Goal: Task Accomplishment & Management: Use online tool/utility

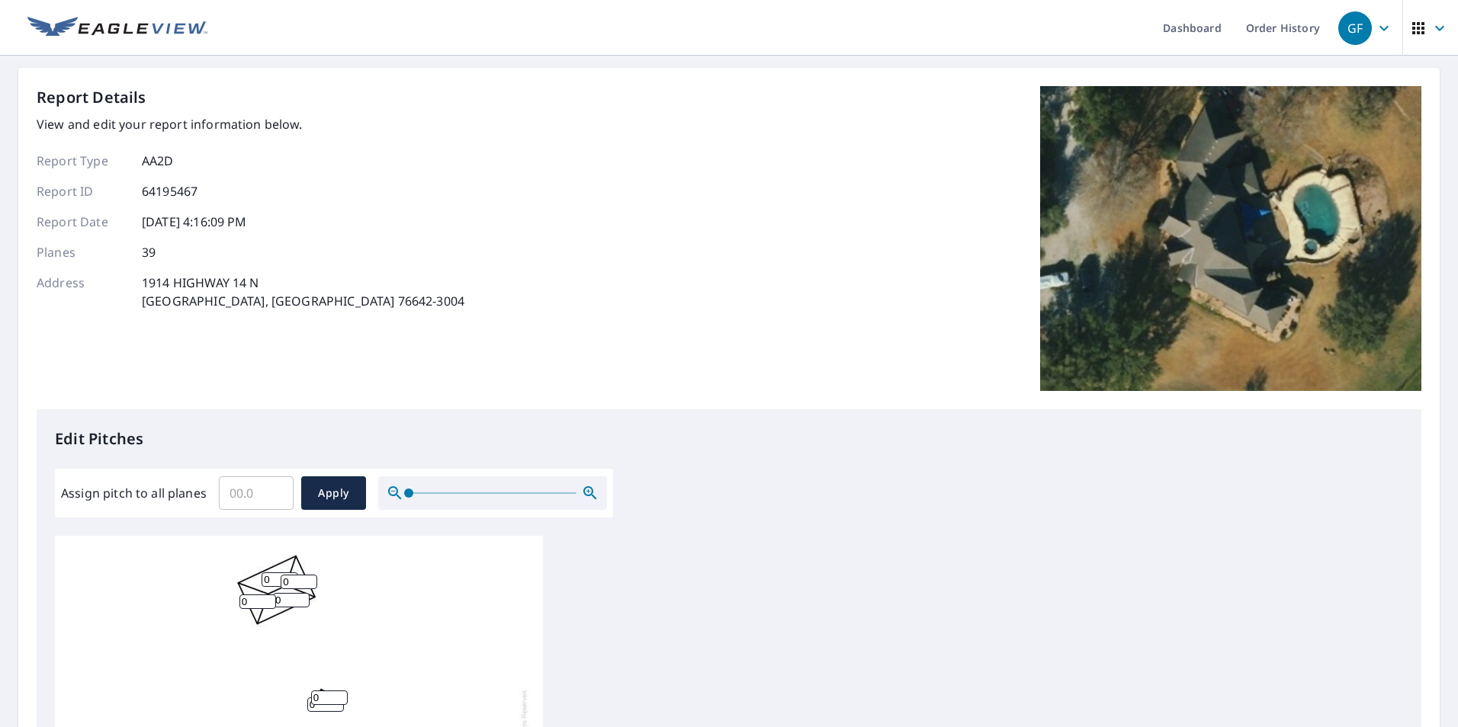
scroll to position [229, 0]
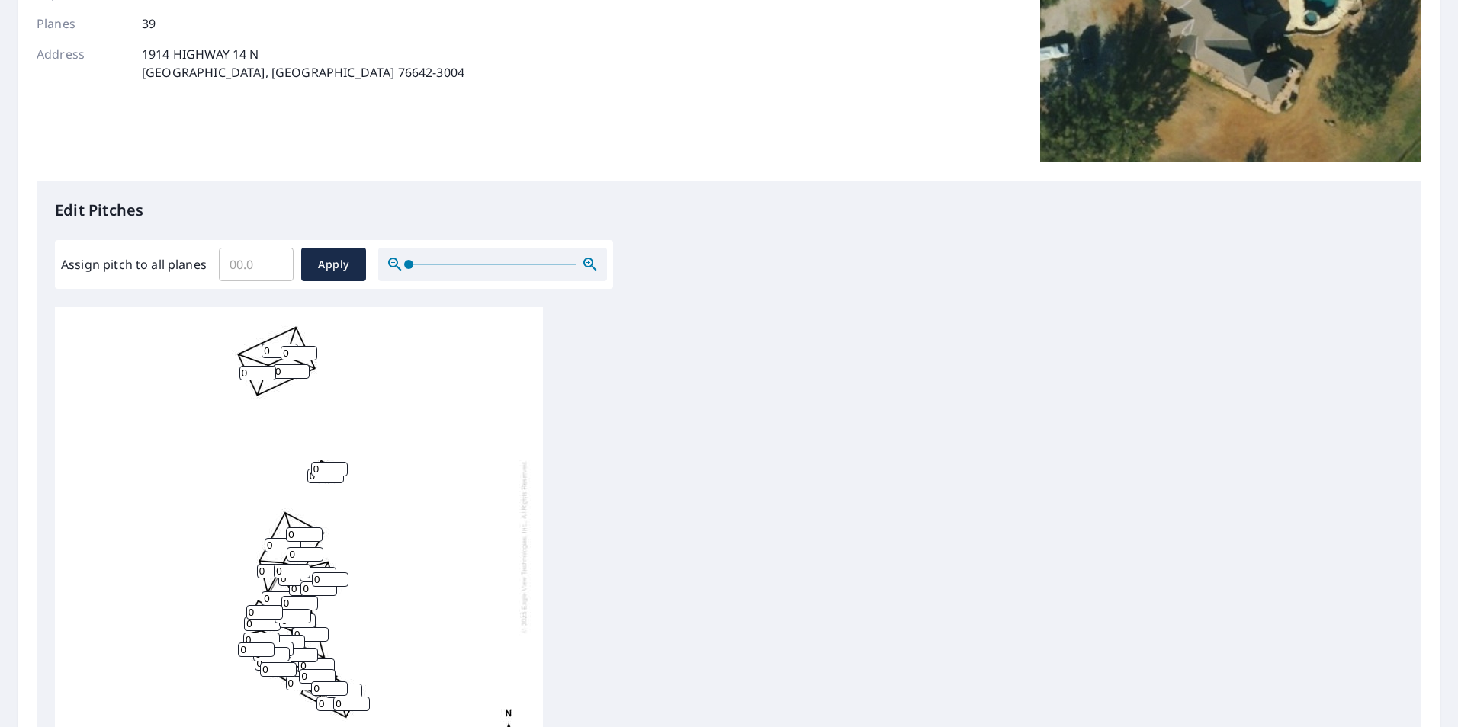
click at [286, 355] on input "0" at bounding box center [299, 353] width 37 height 14
drag, startPoint x: 293, startPoint y: 354, endPoint x: 284, endPoint y: 355, distance: 8.4
click at [284, 355] on input "0" at bounding box center [299, 353] width 37 height 14
drag, startPoint x: 266, startPoint y: 275, endPoint x: 223, endPoint y: 268, distance: 43.2
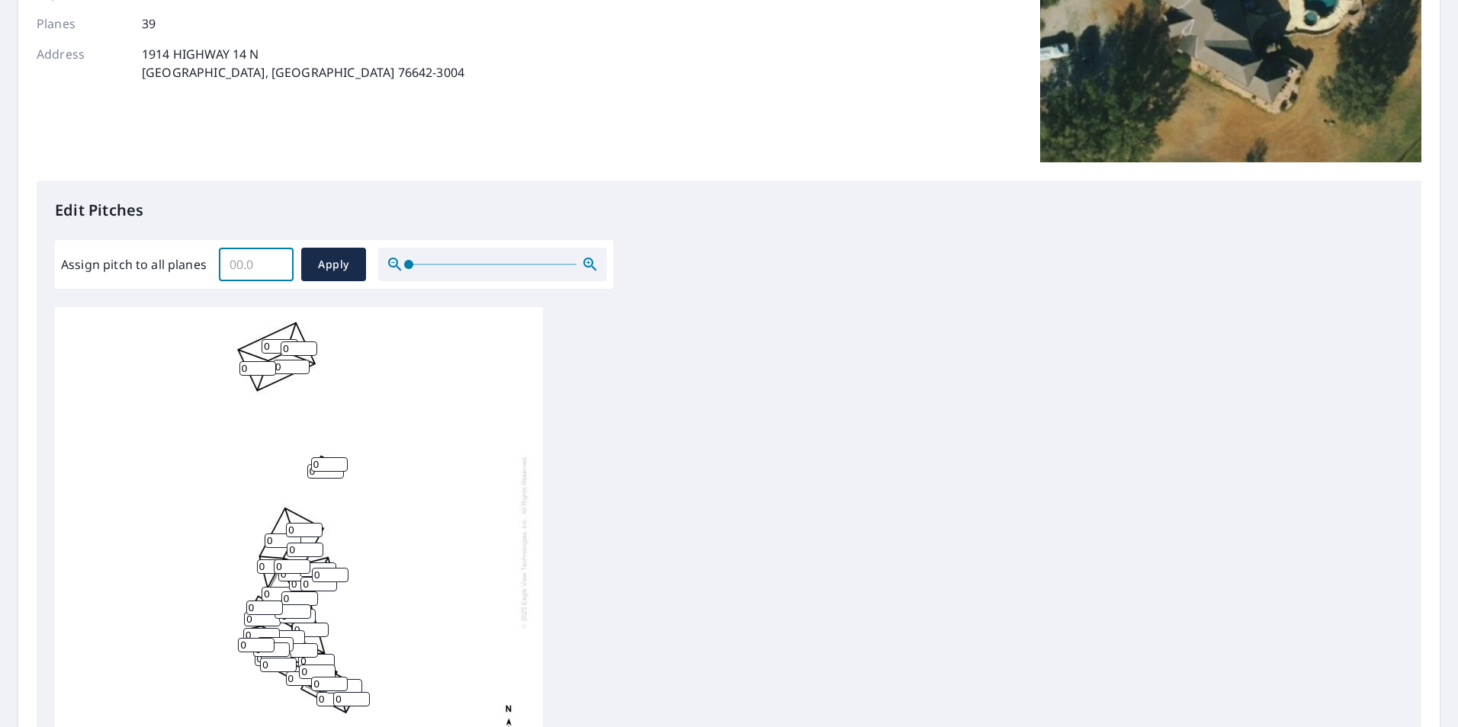
click at [224, 268] on input "Assign pitch to all planes" at bounding box center [256, 264] width 75 height 43
type input "12"
click at [340, 269] on span "Apply" at bounding box center [333, 264] width 40 height 19
type input "12"
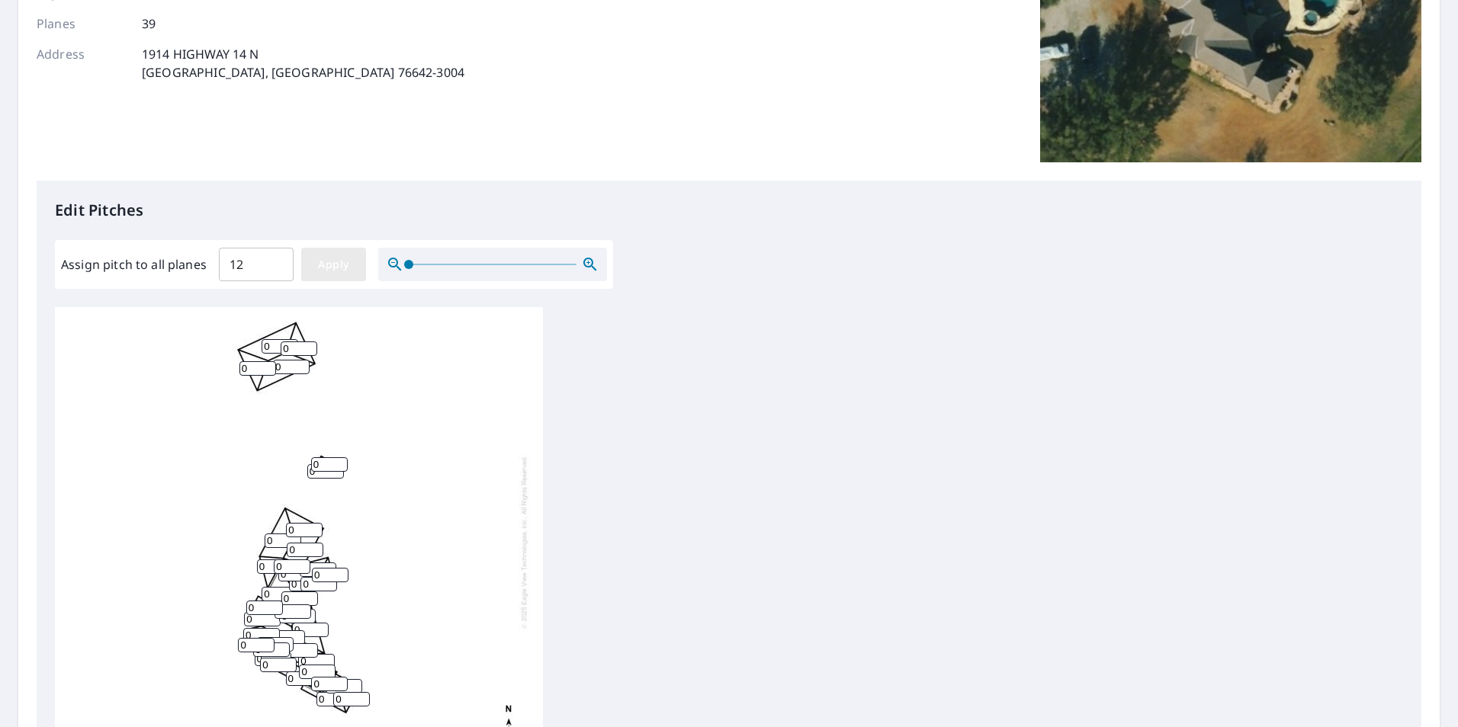
type input "12"
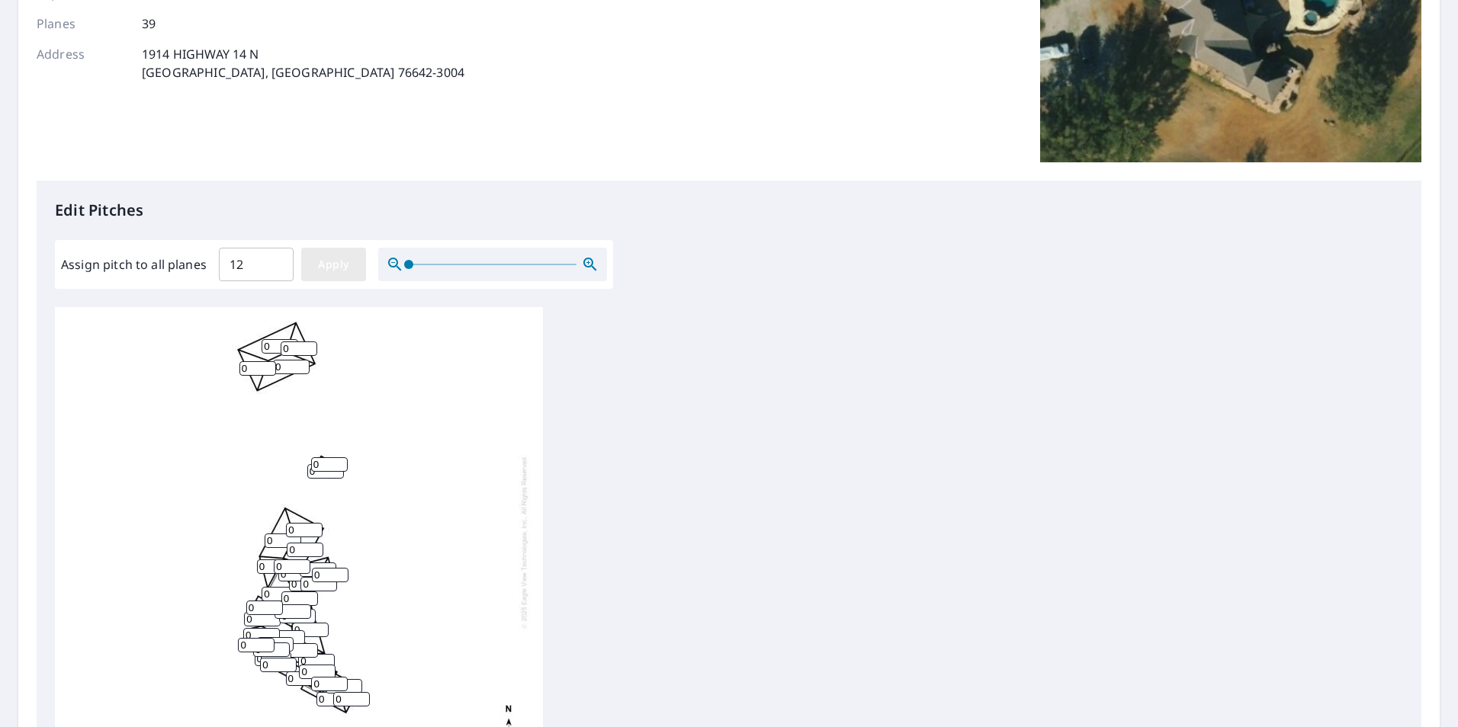
type input "12"
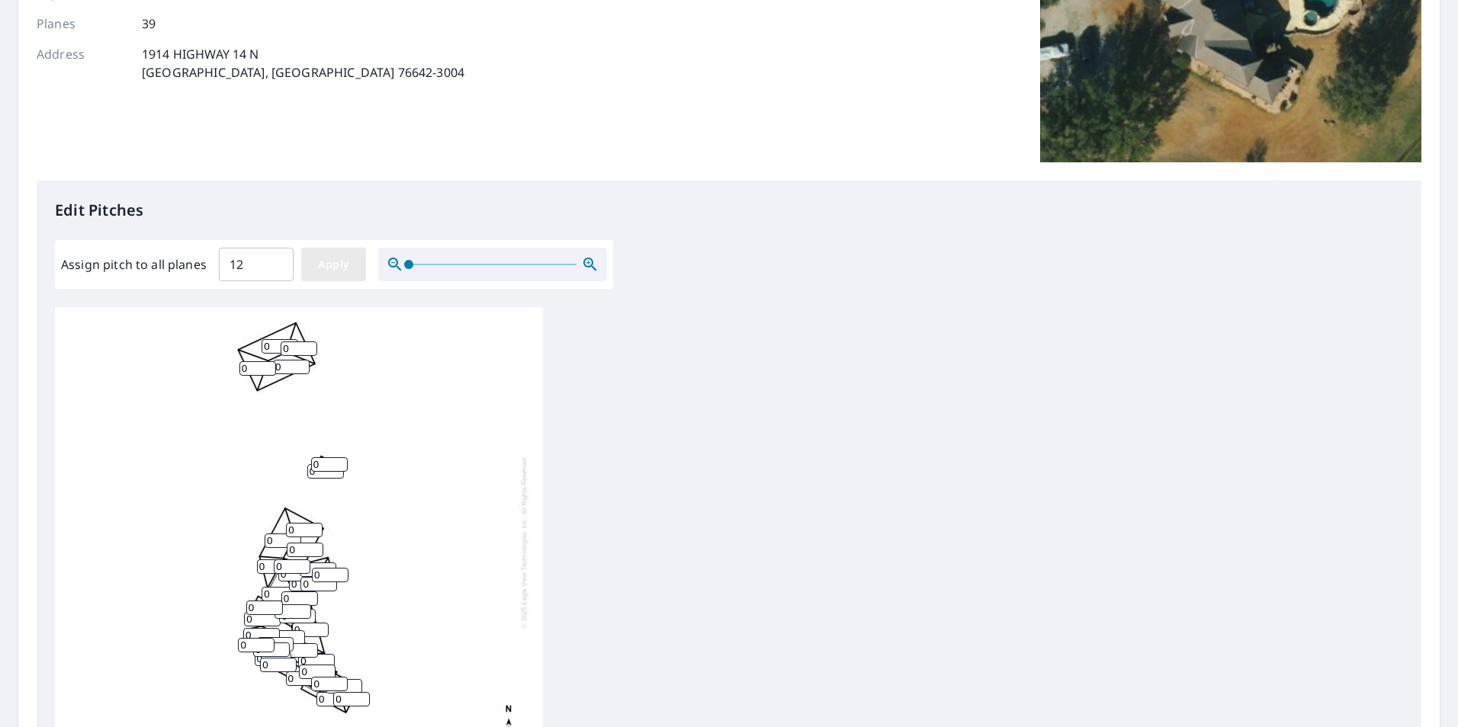
type input "12"
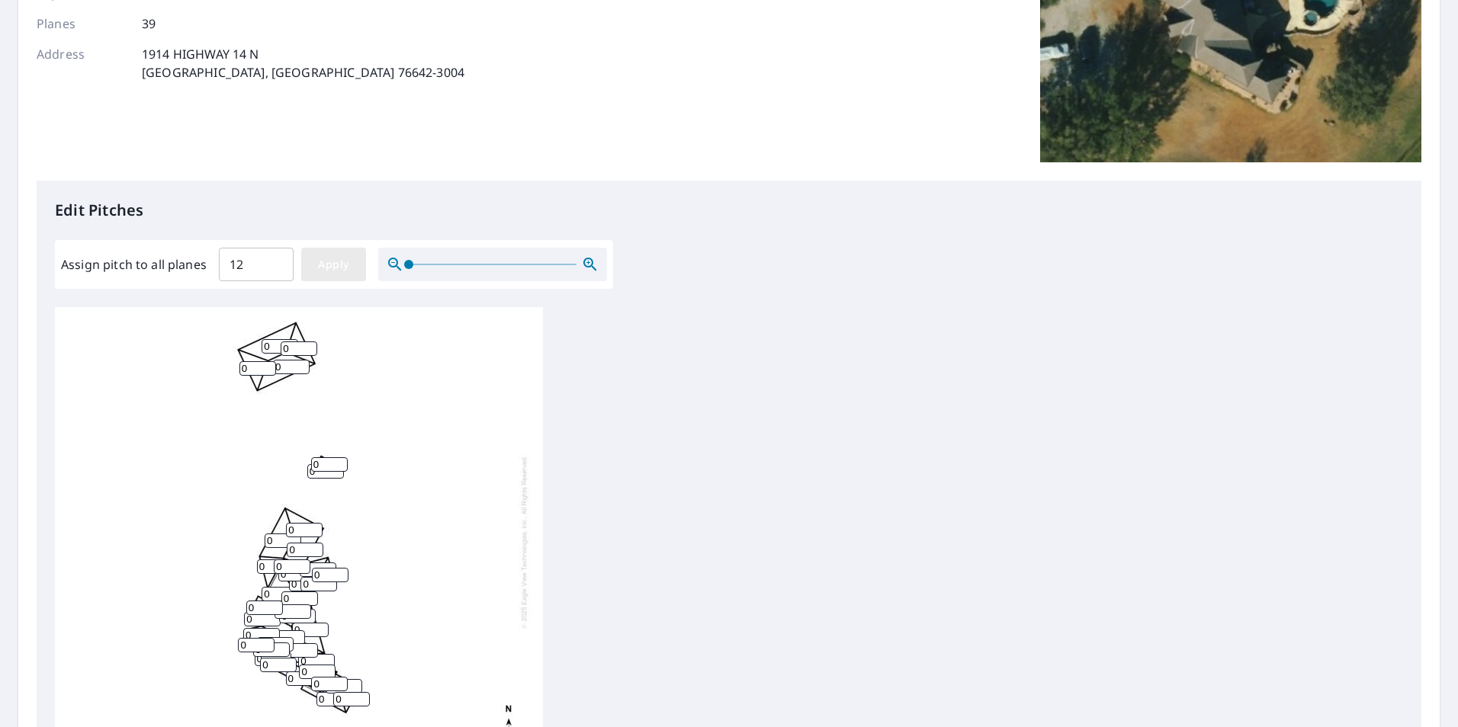
type input "12"
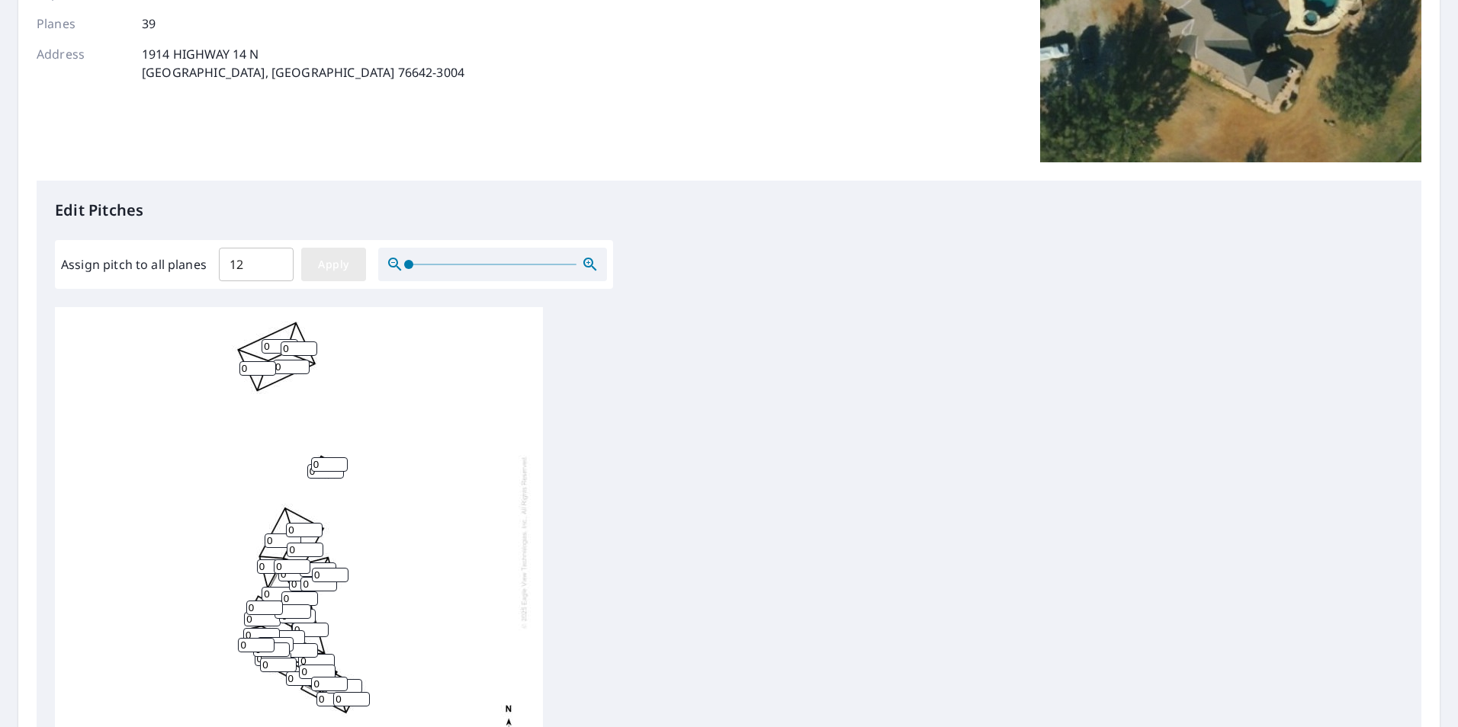
type input "12"
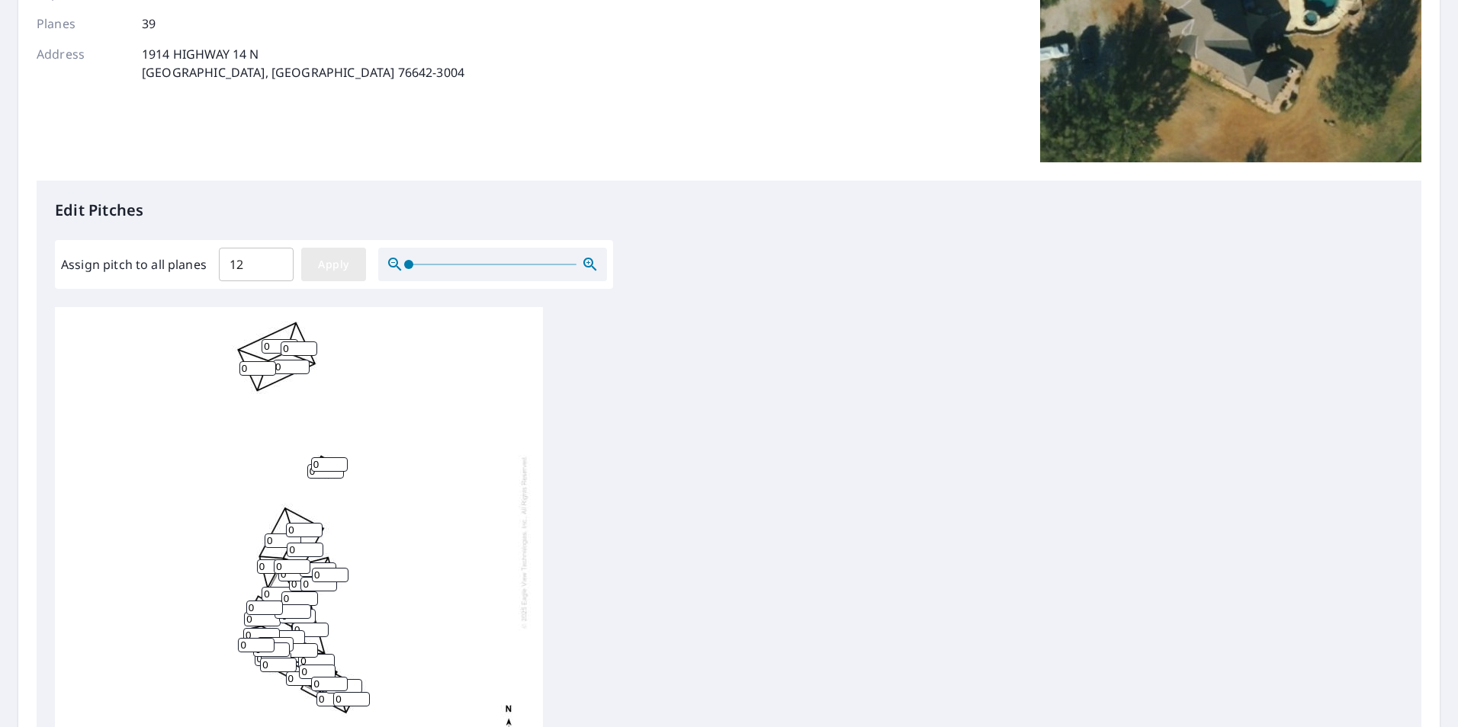
type input "12"
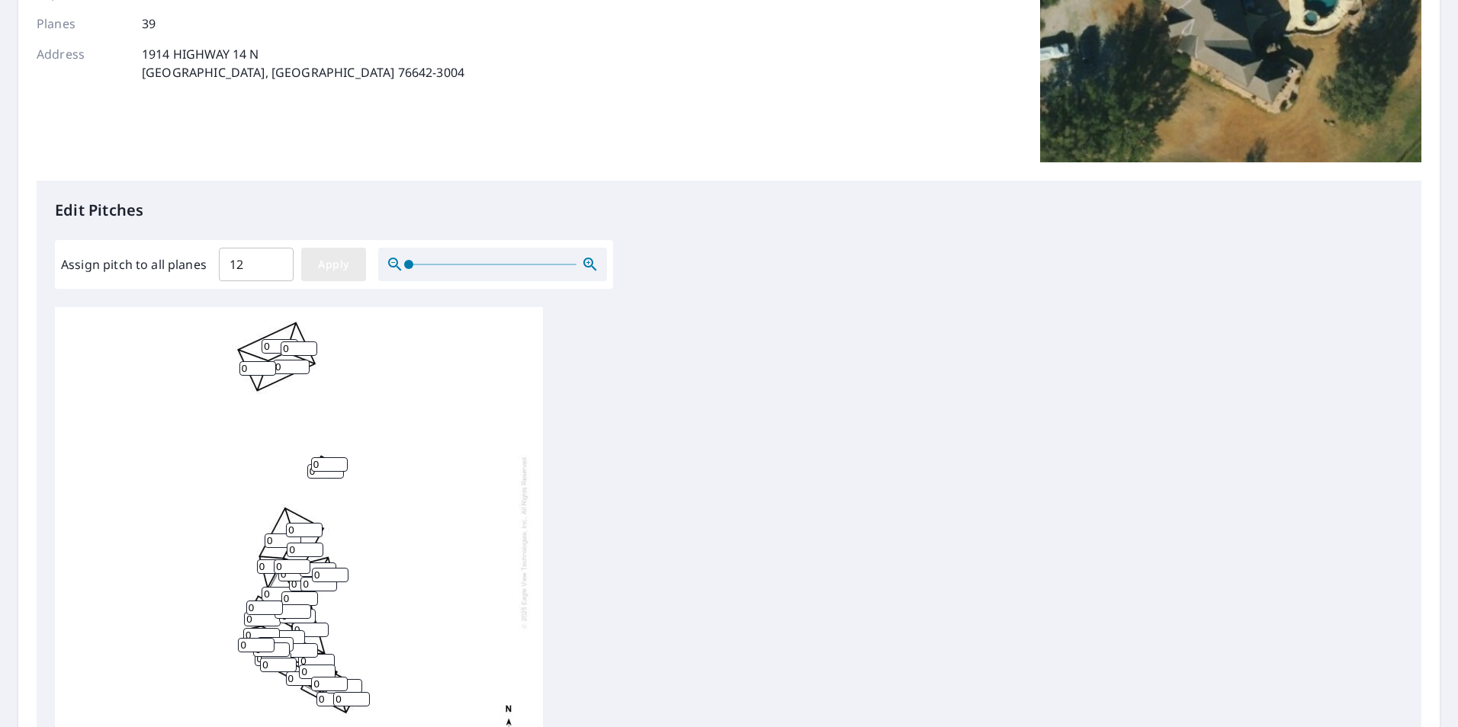
type input "12"
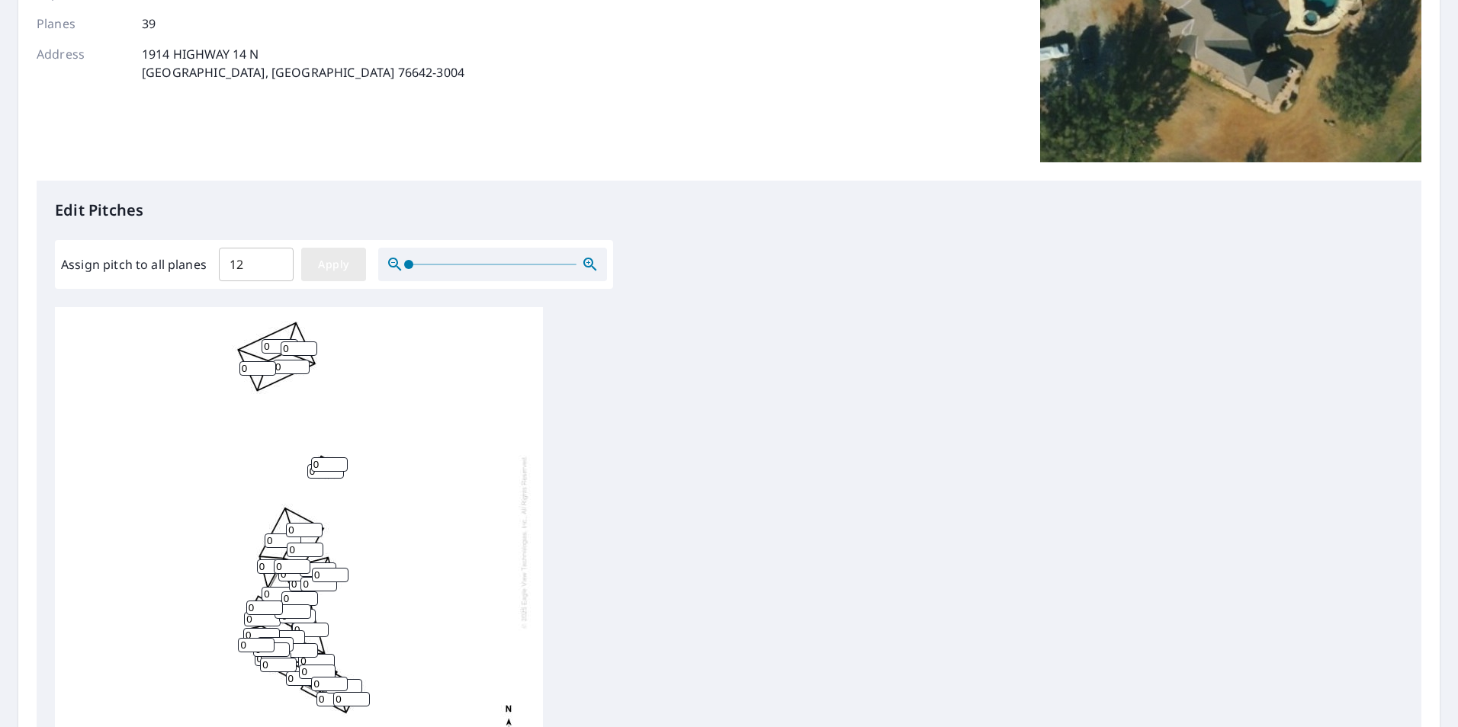
type input "12"
drag, startPoint x: 296, startPoint y: 338, endPoint x: 249, endPoint y: 334, distance: 46.7
click at [250, 334] on div "12 12 12 12 12 12 12 12 12 12 12 12 12 12 12 12 12 12 12 12 12 12 12 12 12 12 1…" at bounding box center [299, 542] width 488 height 479
type input "8"
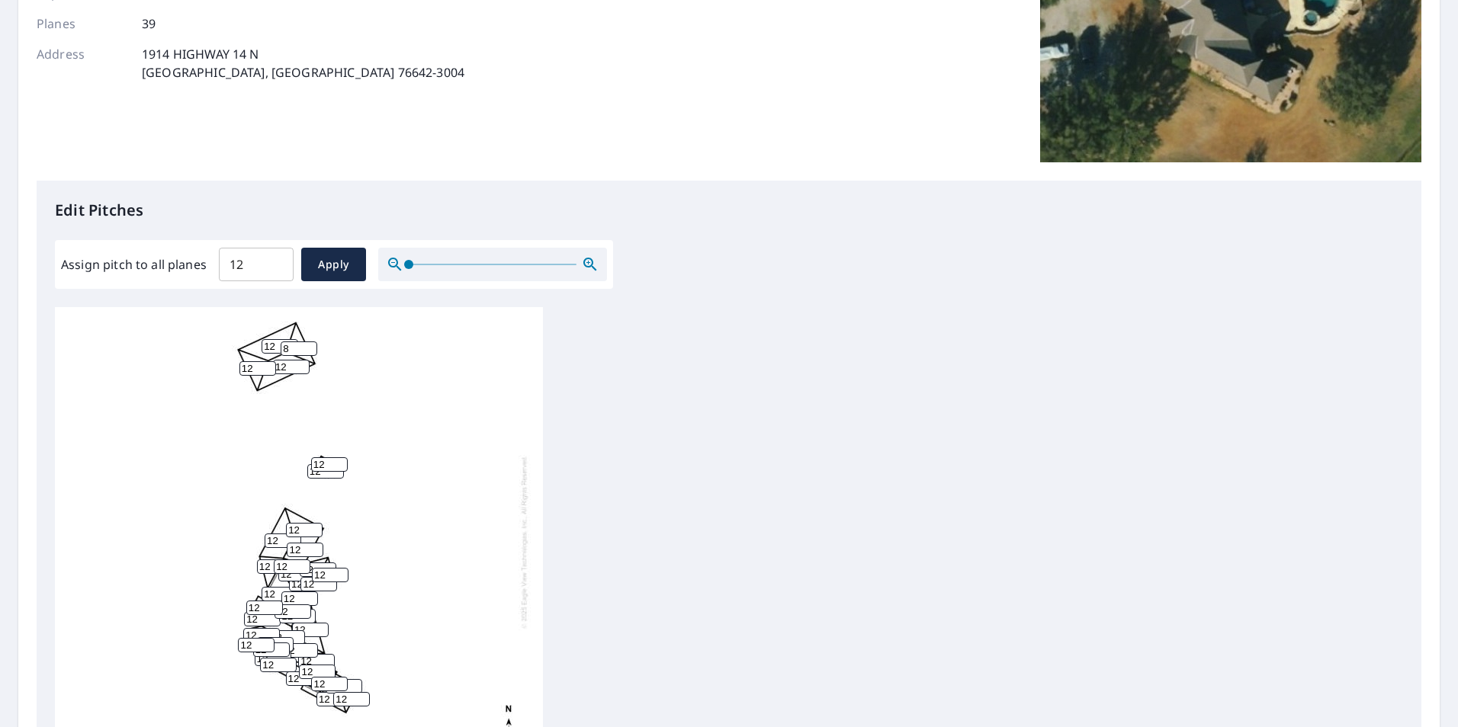
drag, startPoint x: 275, startPoint y: 332, endPoint x: 248, endPoint y: 336, distance: 27.0
click at [249, 335] on div "12 12 12 12 12 12 12 12 12 8 12 12 12 12 12 12 12 12 12 12 12 12 12 12 12 12 12…" at bounding box center [299, 542] width 488 height 479
type input "8"
drag, startPoint x: 258, startPoint y: 356, endPoint x: 207, endPoint y: 355, distance: 51.9
click at [208, 355] on div "8 12 12 12 12 12 12 12 12 8 12 12 12 12 12 12 12 12 12 12 12 12 12 12 12 12 12 …" at bounding box center [299, 542] width 488 height 479
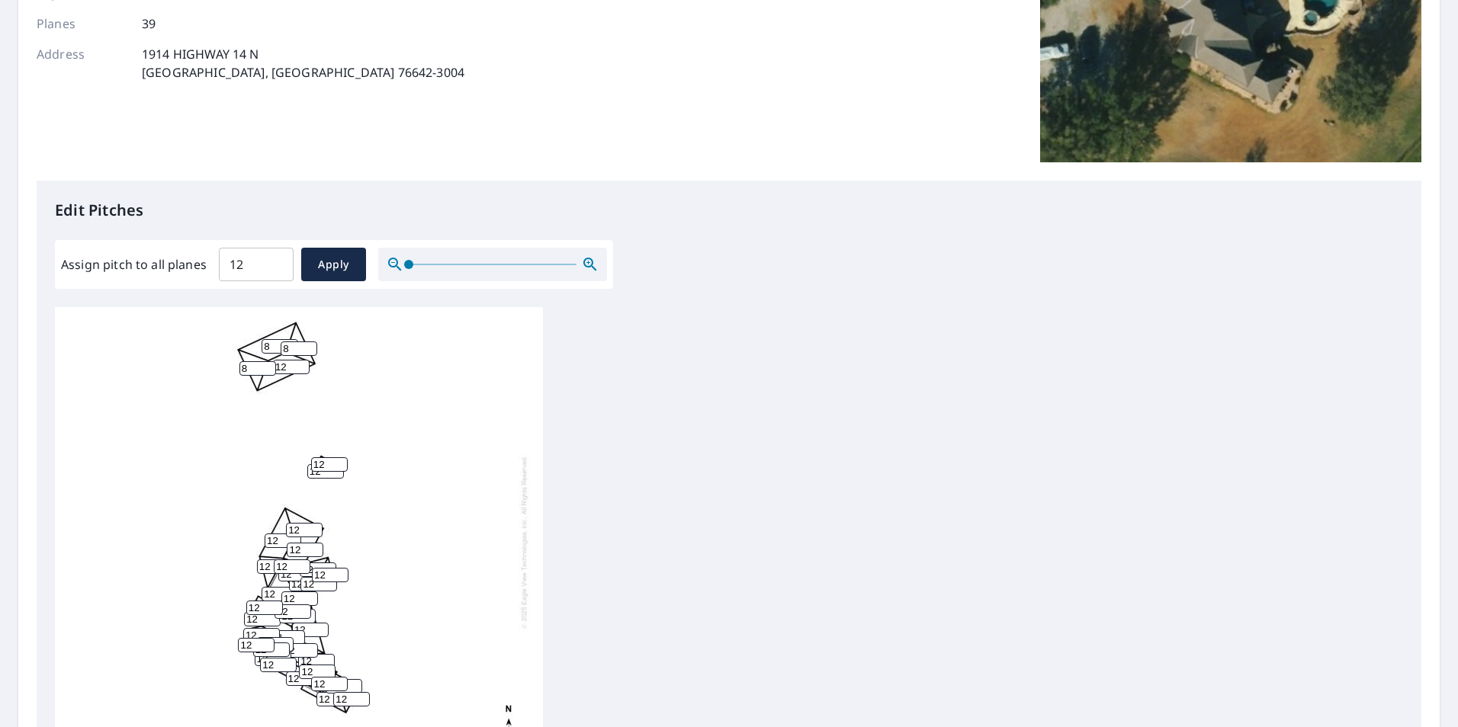
type input "8"
drag, startPoint x: 287, startPoint y: 357, endPoint x: 248, endPoint y: 355, distance: 38.9
click at [252, 355] on div "8 12 12 12 12 12 12 12 8 8 12 12 12 12 12 12 12 12 12 12 12 12 12 12 12 12 12 1…" at bounding box center [299, 542] width 488 height 479
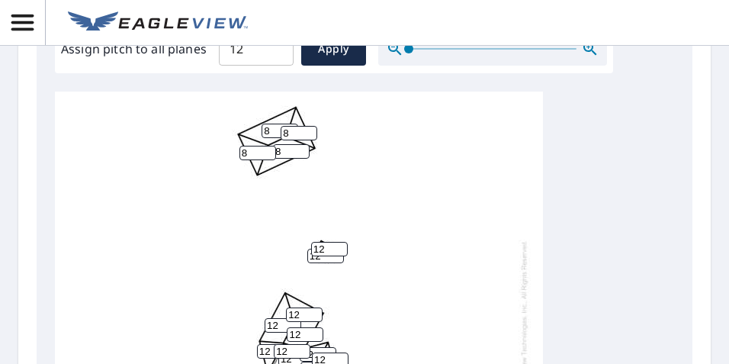
scroll to position [686, 0]
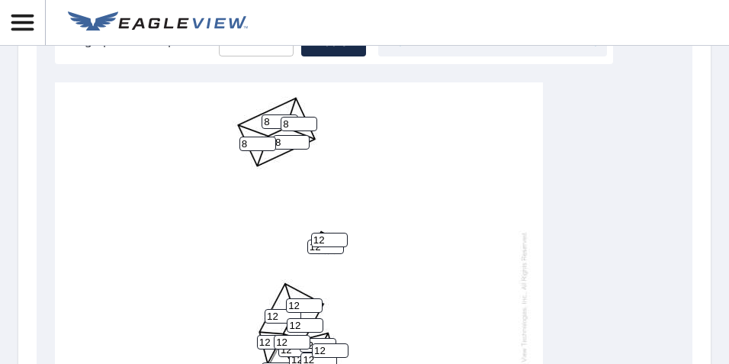
type input "8"
drag, startPoint x: 329, startPoint y: 239, endPoint x: 303, endPoint y: 235, distance: 26.2
click at [302, 236] on div "8 8 12 12 12 12 12 12 8 8 12 12 12 12 12 12 12 12 12 12 12 12 12 12 12 12 12 12…" at bounding box center [299, 317] width 488 height 479
type input "1"
drag, startPoint x: 324, startPoint y: 244, endPoint x: 301, endPoint y: 245, distance: 22.9
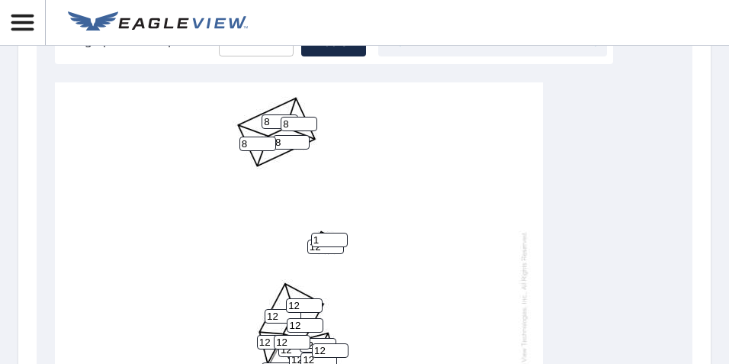
click at [301, 245] on div "8 8 12 12 12 12 12 12 8 8 12 12 12 12 12 12 12 12 12 12 12 12 12 12 12 12 12 12…" at bounding box center [299, 317] width 488 height 479
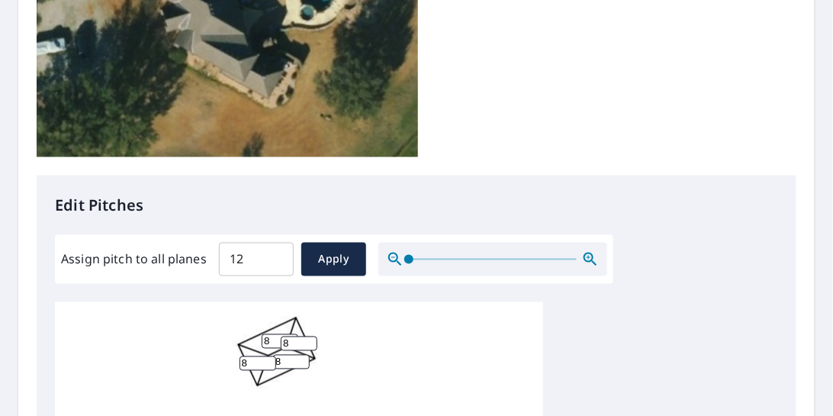
scroll to position [453, 0]
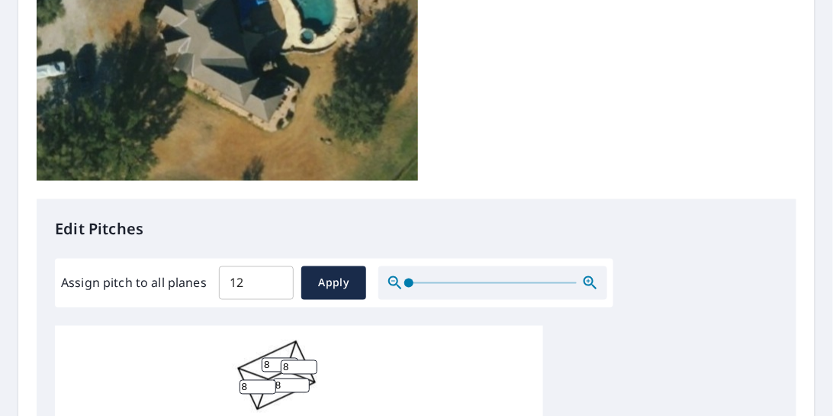
type input "1"
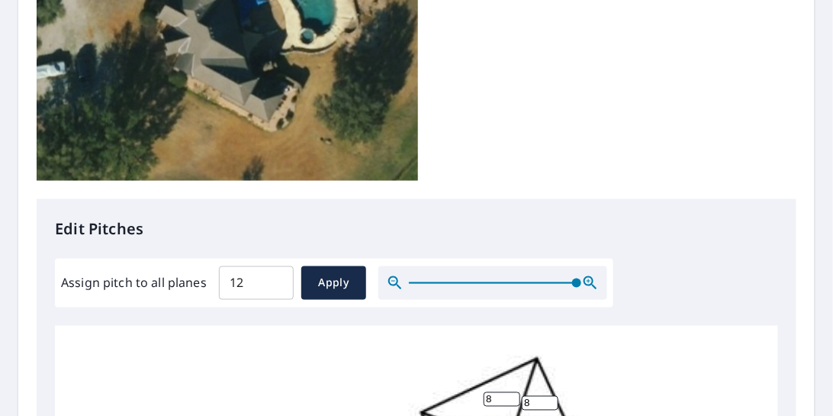
drag, startPoint x: 419, startPoint y: 37, endPoint x: 575, endPoint y: 27, distance: 155.9
click at [575, 278] on span at bounding box center [576, 282] width 9 height 9
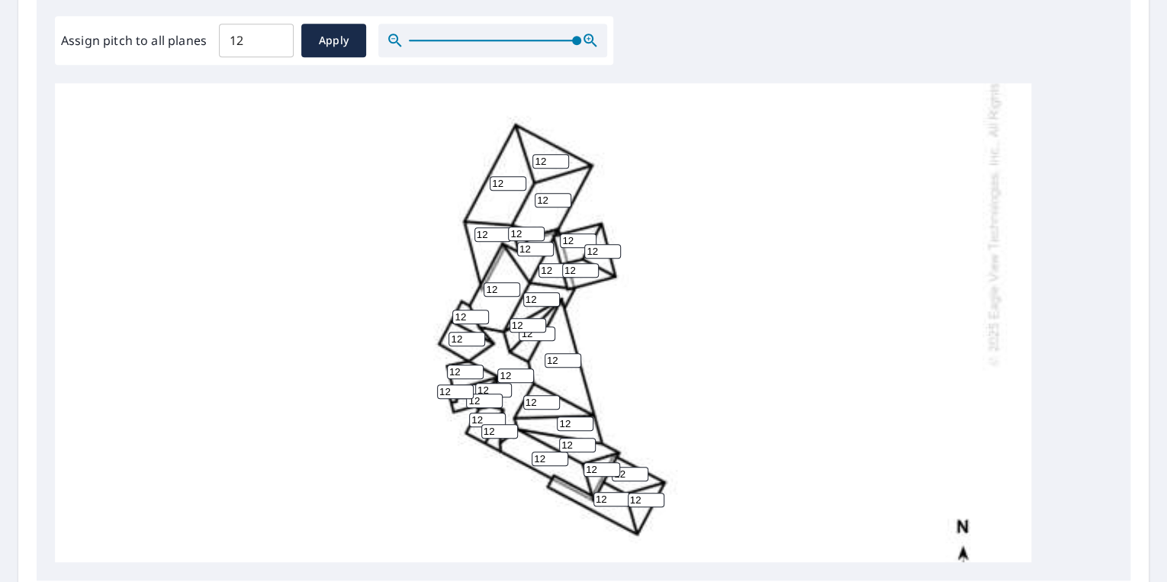
scroll to position [365, 0]
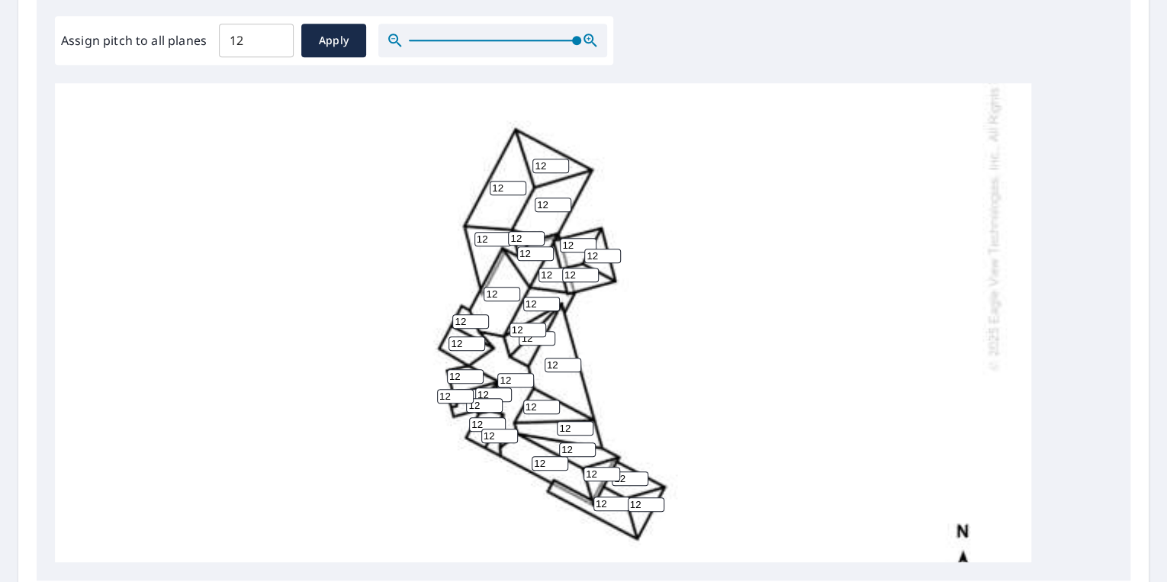
drag, startPoint x: 581, startPoint y: 242, endPoint x: 555, endPoint y: 242, distance: 25.9
click at [555, 242] on div "8 8 12 12 12 12 12 12 8 8 12 12 12 12 12 12 12 12 12 12 12 12 12 12 12 12 12 12…" at bounding box center [543, 197] width 976 height 958
type input "6"
drag, startPoint x: 580, startPoint y: 256, endPoint x: 569, endPoint y: 255, distance: 11.5
click at [570, 255] on div "8 8 12 12 12 12 12 12 8 8 12 12 12 12 12 12 12 12 12 12 12 6 12 12 12 12 12 12 …" at bounding box center [543, 197] width 976 height 958
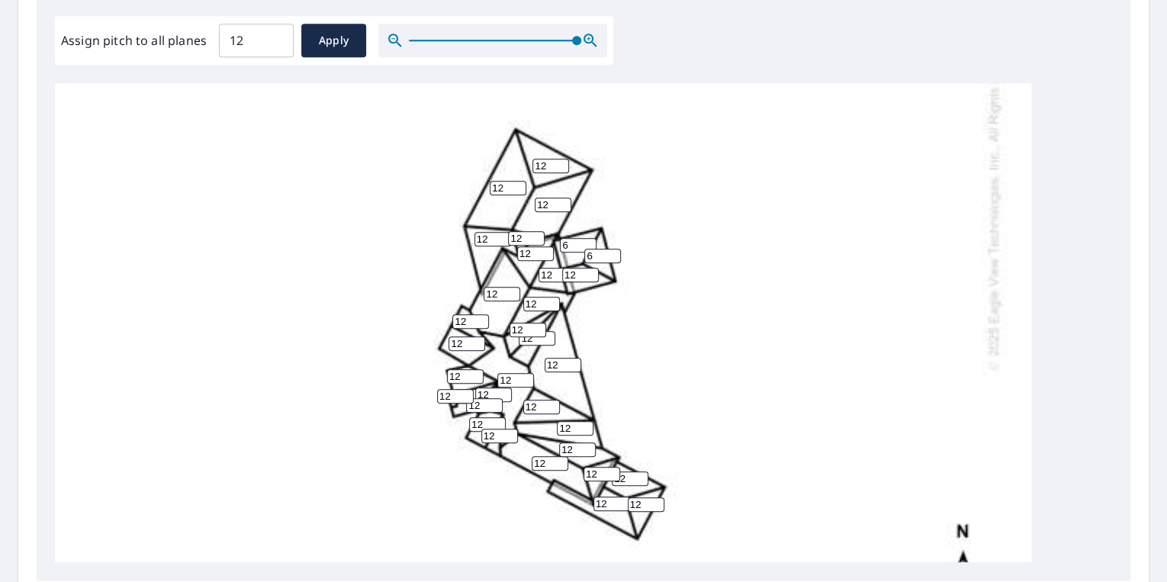
type input "6"
click at [562, 275] on input "12" at bounding box center [580, 275] width 37 height 14
type input "6"
drag, startPoint x: 557, startPoint y: 278, endPoint x: 541, endPoint y: 275, distance: 16.3
click at [541, 275] on input "12" at bounding box center [556, 275] width 37 height 14
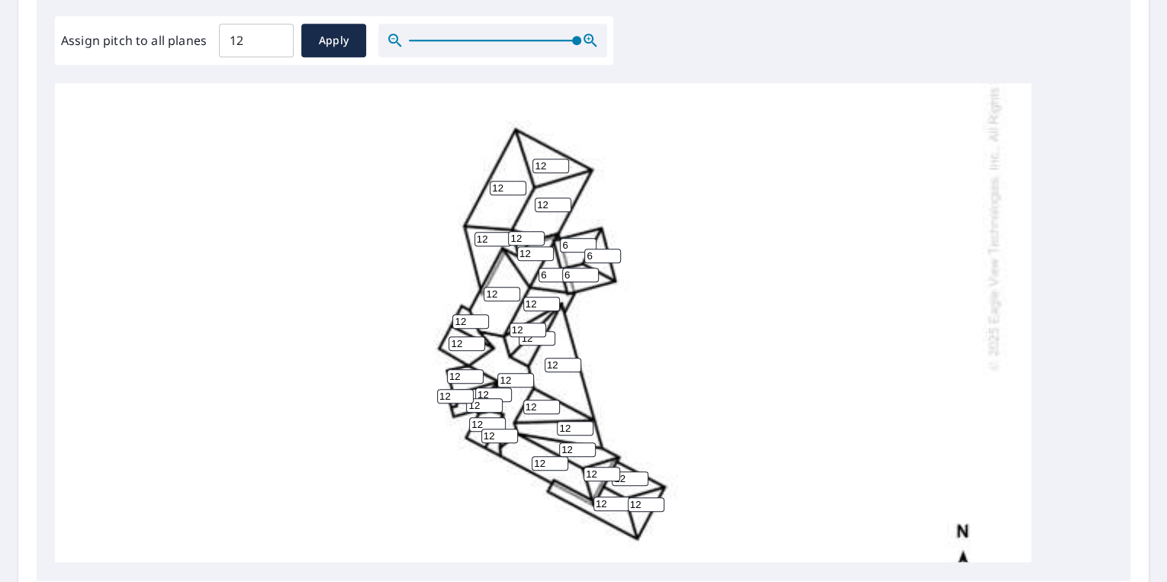
type input "6"
click at [680, 310] on div "8 8 12 12 12 12 12 12 8 8 12 12 12 12 12 12 6 12 12 12 12 6 6 12 12 12 12 6 12 …" at bounding box center [543, 197] width 976 height 958
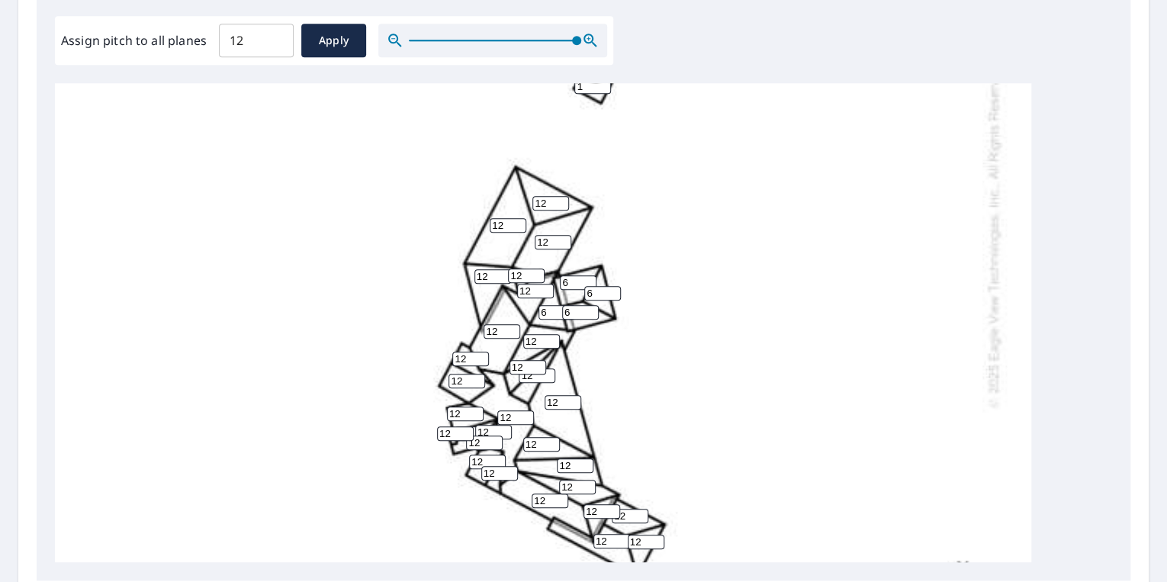
scroll to position [309, 0]
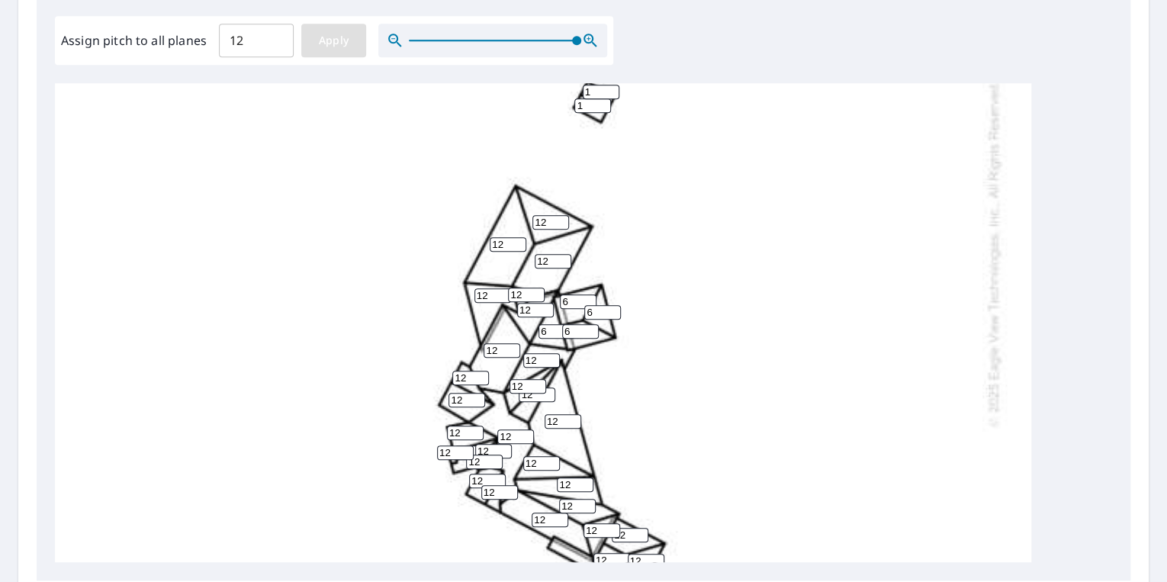
click at [352, 37] on span "Apply" at bounding box center [333, 40] width 40 height 19
type input "12"
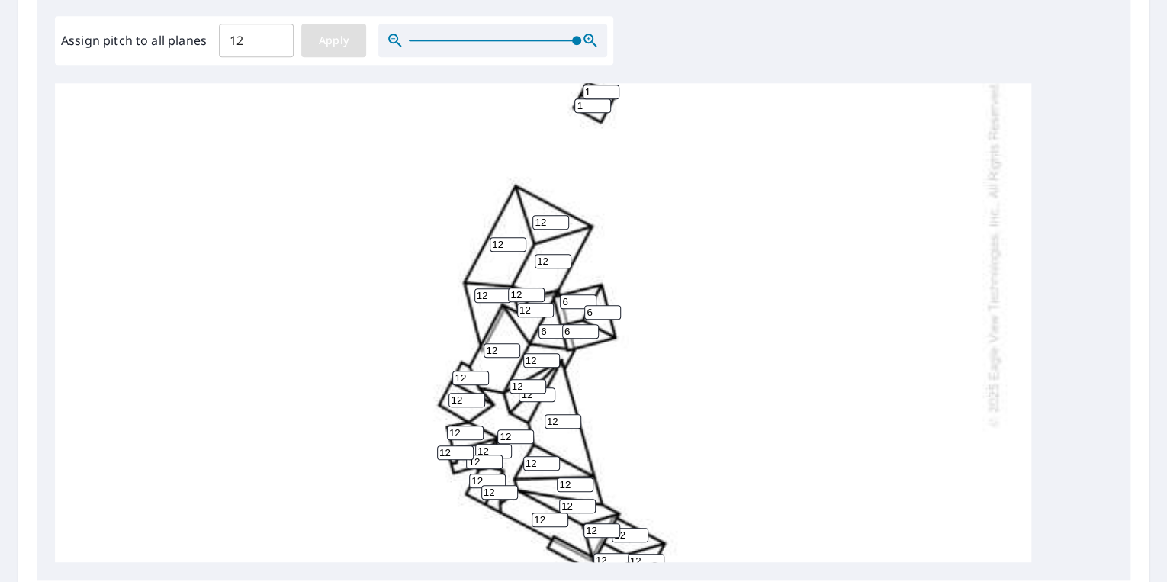
type input "12"
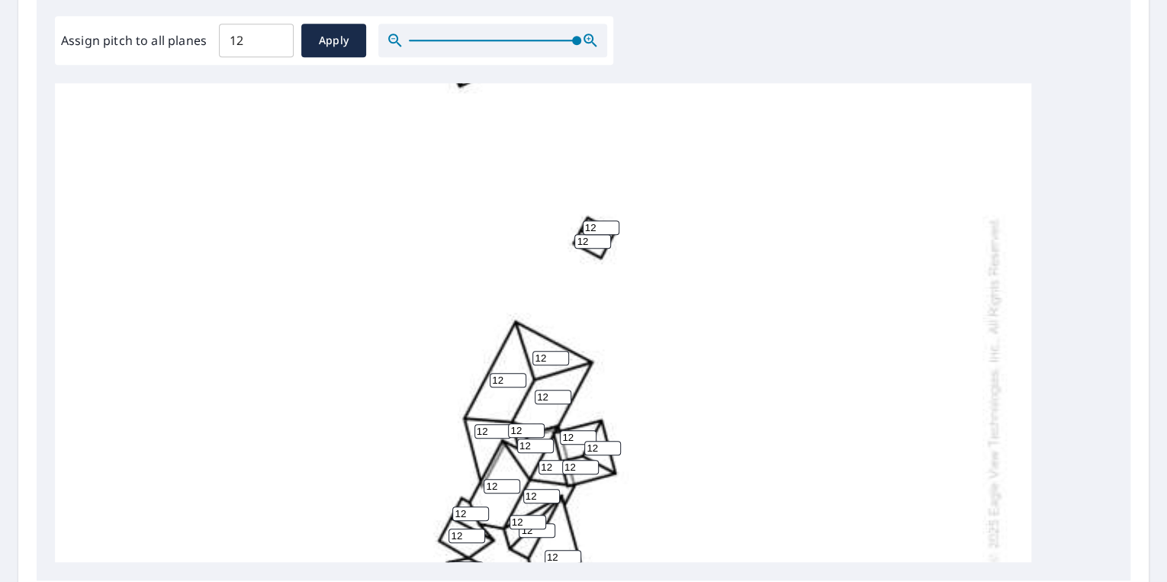
scroll to position [126, 0]
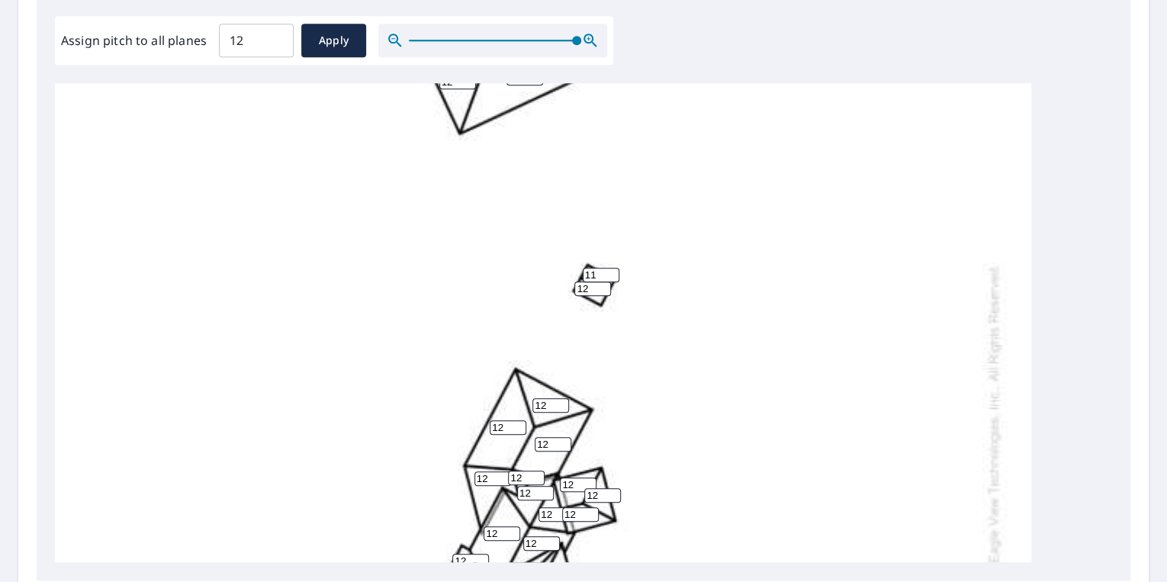
click at [605, 276] on input "11" at bounding box center [601, 275] width 37 height 14
drag, startPoint x: 603, startPoint y: 275, endPoint x: 548, endPoint y: 268, distance: 55.4
click at [549, 268] on div "12 12 12 12 12 12 12 12 12 12 12 12 12 12 12 12 12 12 12 12 12 12 12 12 12 12 1…" at bounding box center [543, 436] width 976 height 958
type input "2"
drag, startPoint x: 601, startPoint y: 291, endPoint x: 586, endPoint y: 291, distance: 14.5
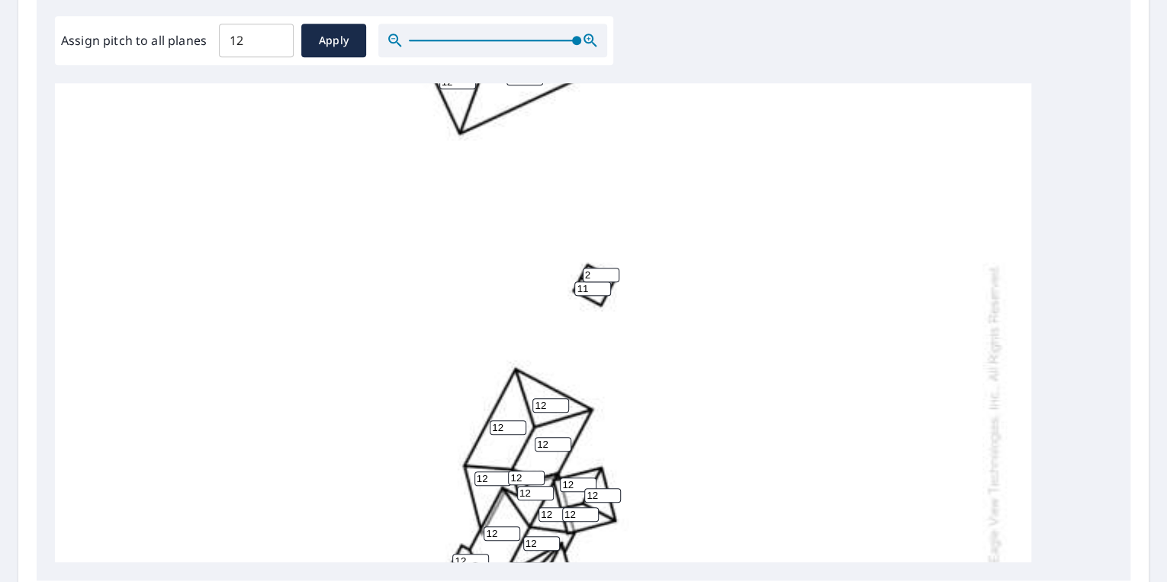
click at [586, 291] on input "11" at bounding box center [592, 288] width 37 height 14
drag, startPoint x: 588, startPoint y: 287, endPoint x: 529, endPoint y: 288, distance: 58.7
click at [529, 287] on div "12 12 12 12 12 12 12 12 12 12 12 12 12 12 12 12 12 12 12 12 12 12 12 12 12 12 1…" at bounding box center [543, 436] width 976 height 958
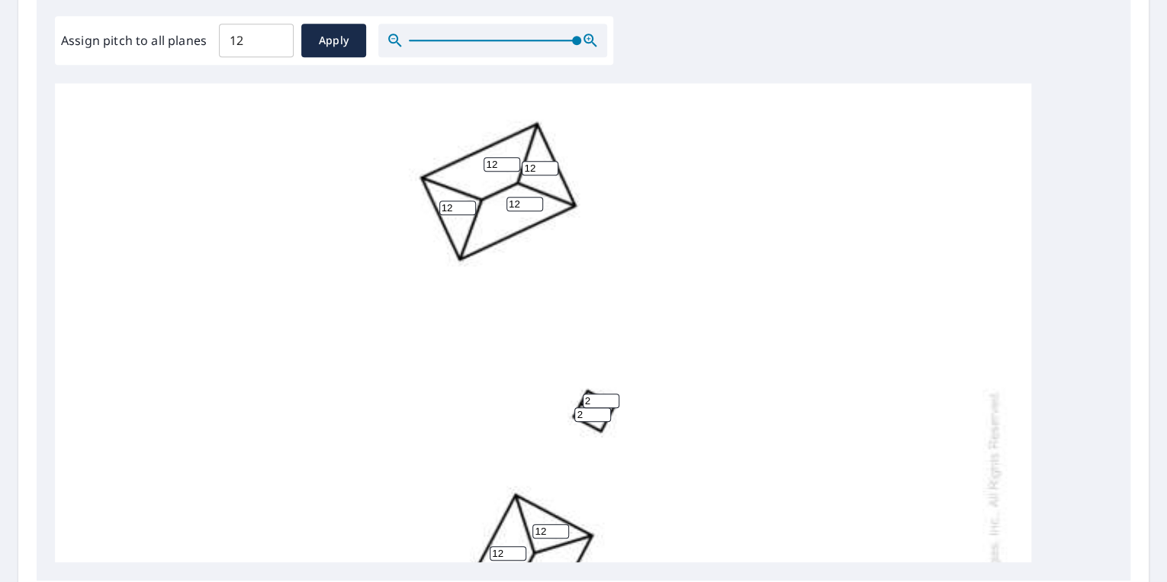
scroll to position [0, 0]
type input "2"
drag, startPoint x: 499, startPoint y: 160, endPoint x: 458, endPoint y: 159, distance: 41.2
click at [459, 159] on div "12 12 12 12 12 12 12 12 12 12 12 12 12 12 12 12 12 12 12 12 12 12 12 12 12 12 1…" at bounding box center [543, 562] width 976 height 958
type input "8"
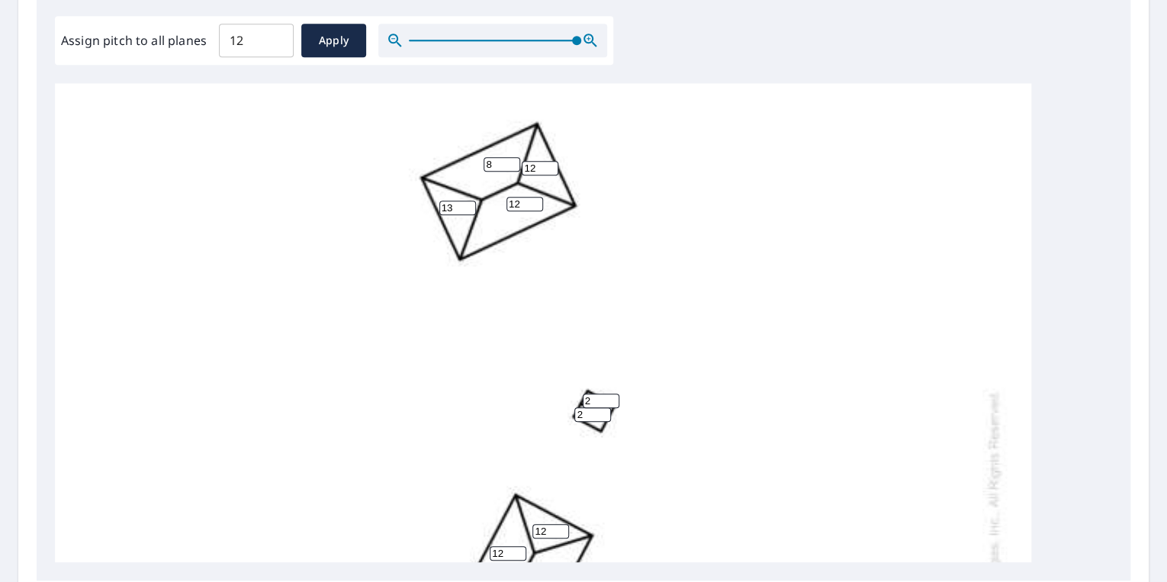
drag, startPoint x: 465, startPoint y: 201, endPoint x: 425, endPoint y: 204, distance: 40.5
click at [439, 204] on input "13" at bounding box center [457, 208] width 37 height 14
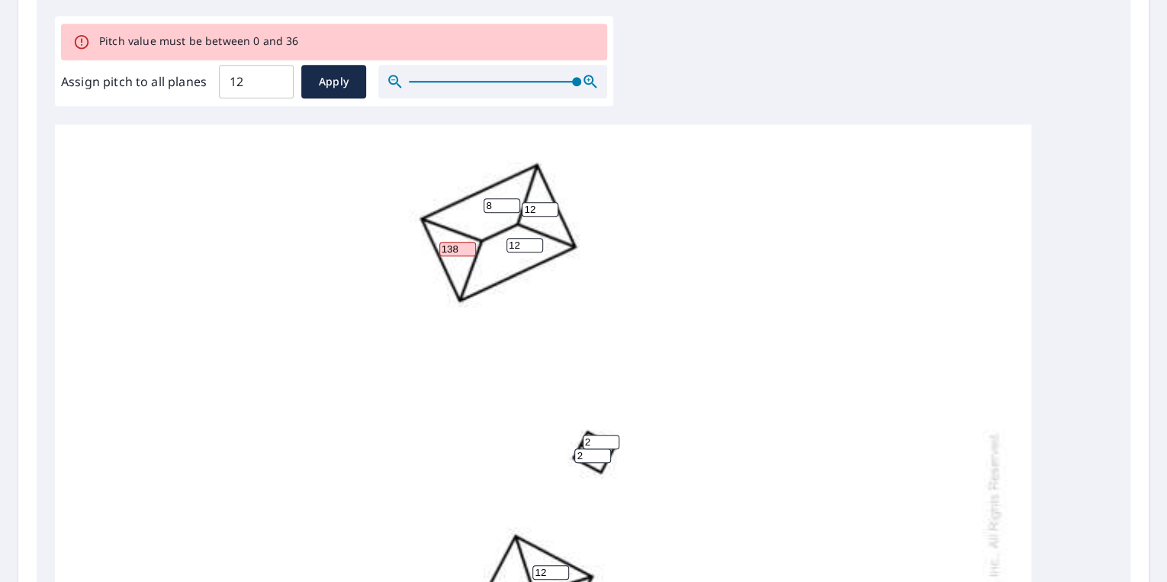
drag, startPoint x: 458, startPoint y: 249, endPoint x: 406, endPoint y: 241, distance: 51.7
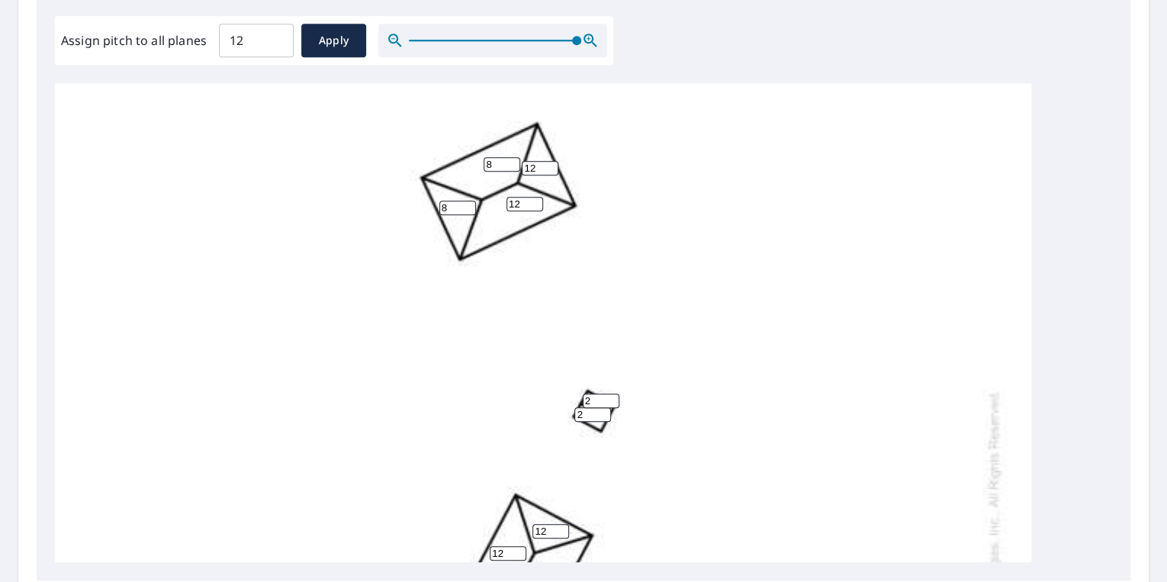
type input "8"
drag, startPoint x: 524, startPoint y: 204, endPoint x: 470, endPoint y: 208, distance: 54.3
click at [470, 207] on div "8 12 12 12 12 12 12 12 8 12 12 12 12 12 12 12 12 12 12 12 12 12 12 12 12 12 12 …" at bounding box center [543, 562] width 976 height 958
type input "8"
drag, startPoint x: 536, startPoint y: 165, endPoint x: 513, endPoint y: 169, distance: 23.2
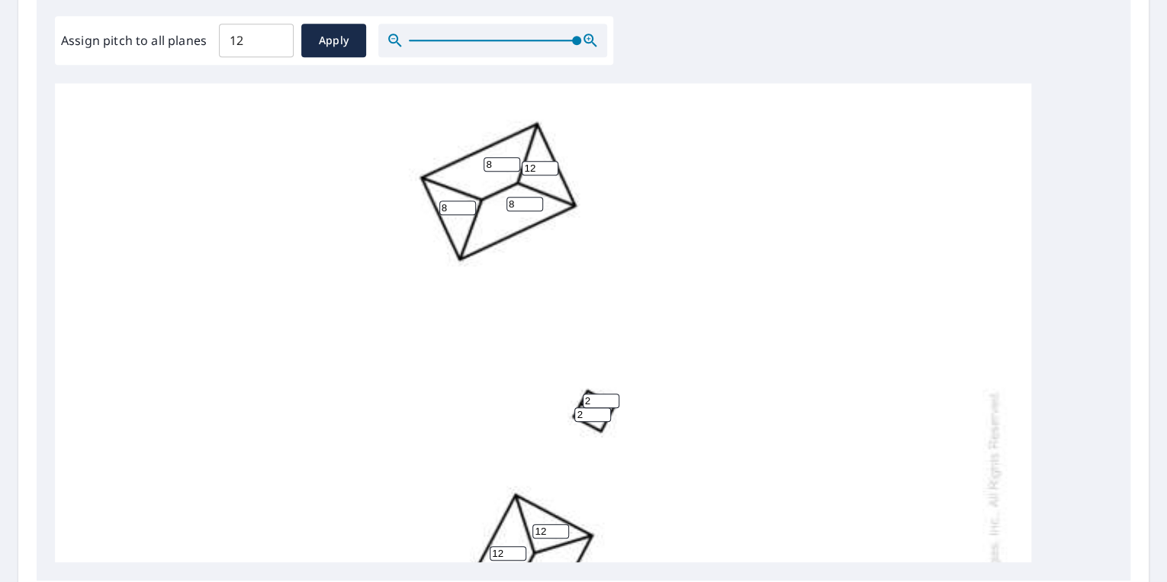
click at [525, 165] on input "12" at bounding box center [540, 168] width 37 height 14
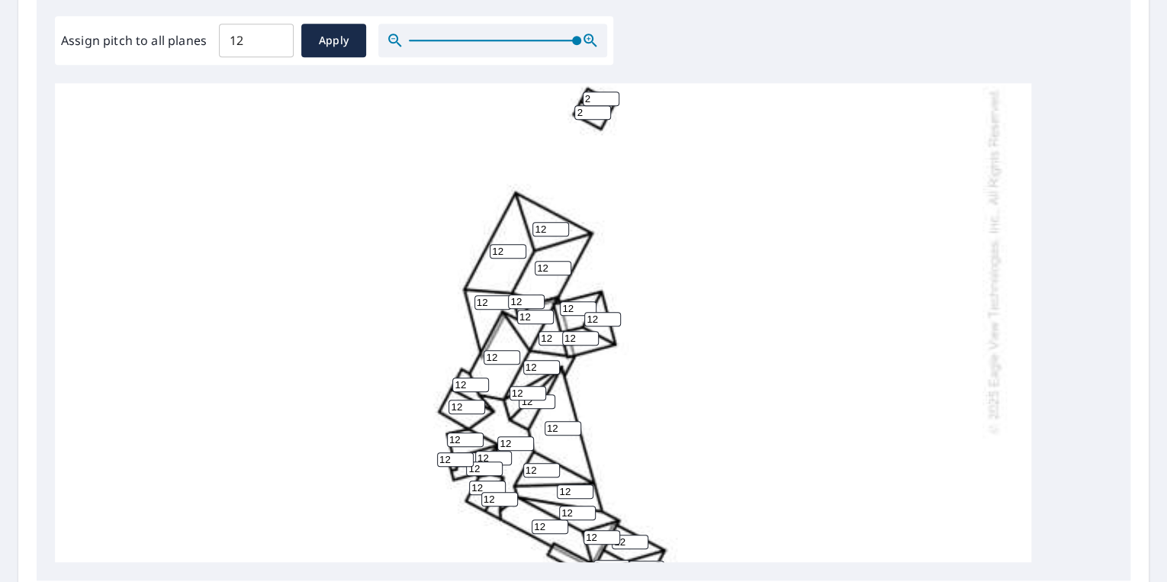
scroll to position [305, 0]
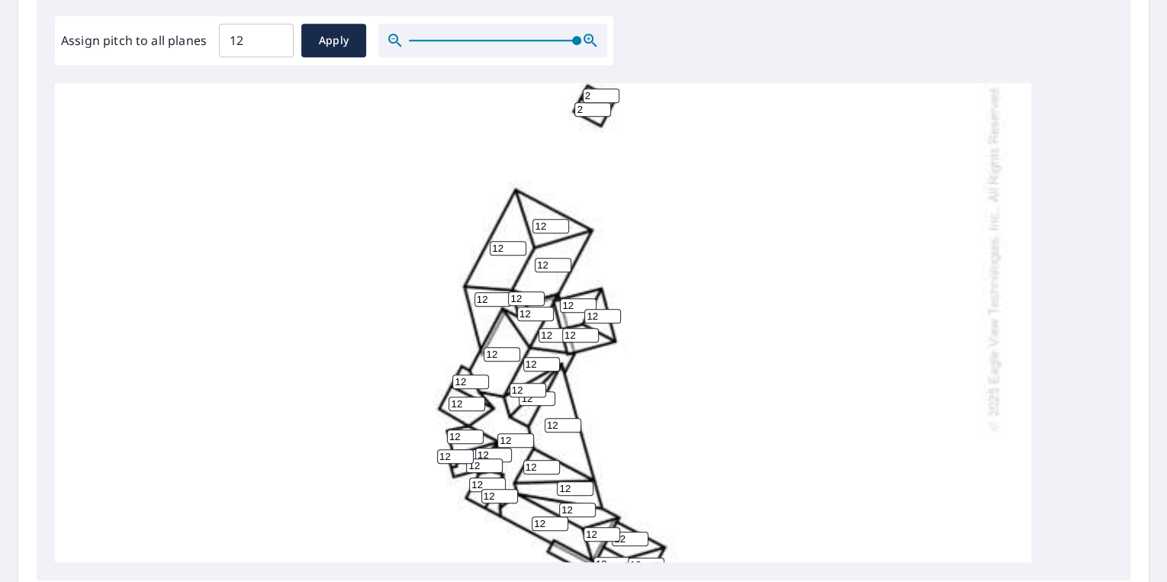
type input "8"
click at [560, 306] on input "12" at bounding box center [578, 305] width 37 height 14
type input "6"
drag, startPoint x: 598, startPoint y: 317, endPoint x: 574, endPoint y: 317, distance: 23.6
click at [575, 317] on div "8 8 12 12 12 12 12 12 8 8 12 12 12 12 12 12 12 12 12 12 12 6 12 12 12 12 12 12 …" at bounding box center [543, 257] width 976 height 958
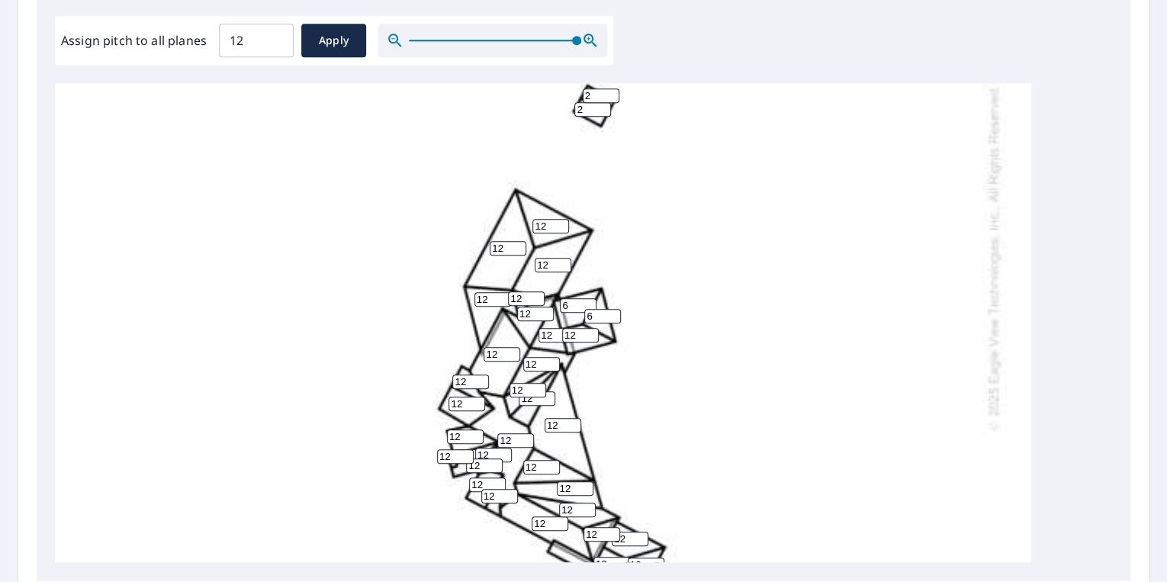
type input "6"
drag, startPoint x: 576, startPoint y: 336, endPoint x: 558, endPoint y: 336, distance: 17.6
click at [562, 336] on input "12" at bounding box center [580, 335] width 37 height 14
type input "6"
drag, startPoint x: 533, startPoint y: 335, endPoint x: 506, endPoint y: 336, distance: 26.7
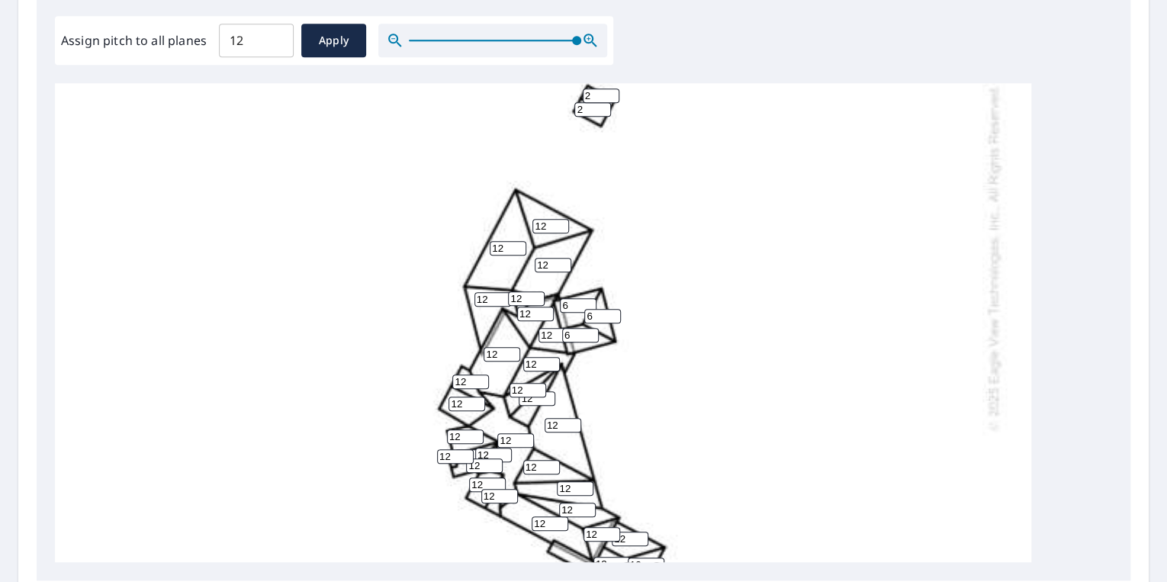
click at [523, 335] on div "8 8 12 12 12 12 12 12 8 8 12 12 12 12 12 12 12 12 12 12 12 6 6 12 12 12 12 6 12…" at bounding box center [543, 257] width 976 height 958
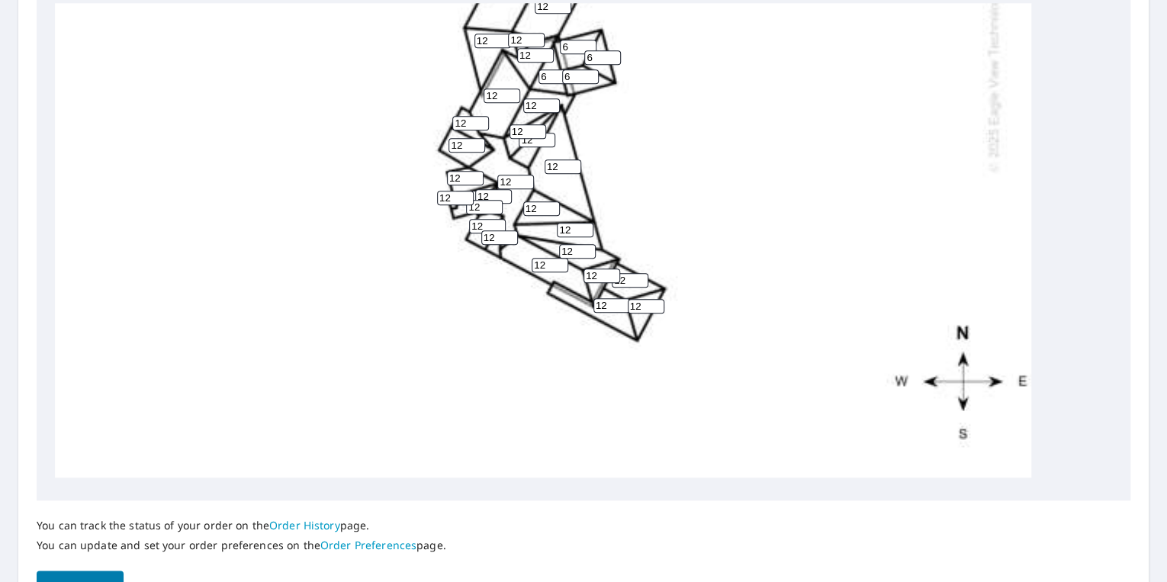
scroll to position [624, 0]
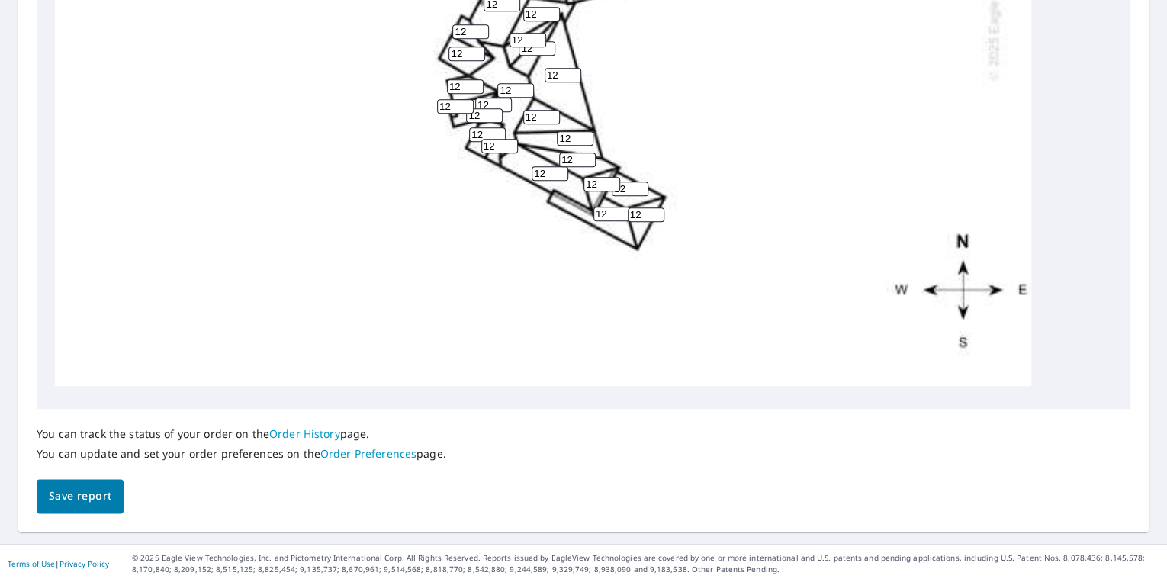
type input "6"
click at [92, 489] on span "Save report" at bounding box center [80, 495] width 63 height 19
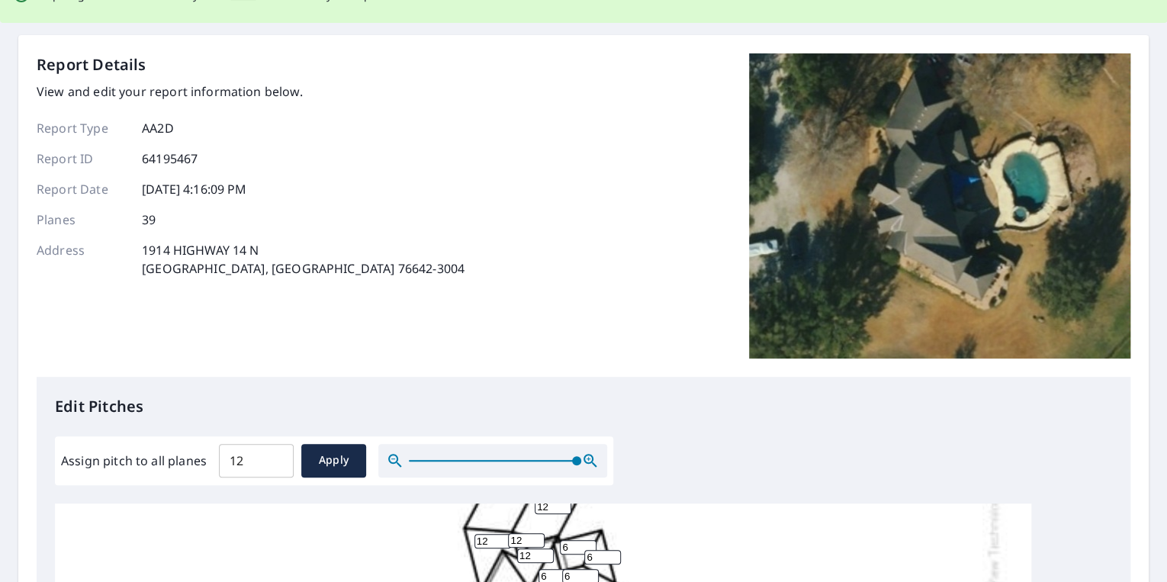
scroll to position [0, 0]
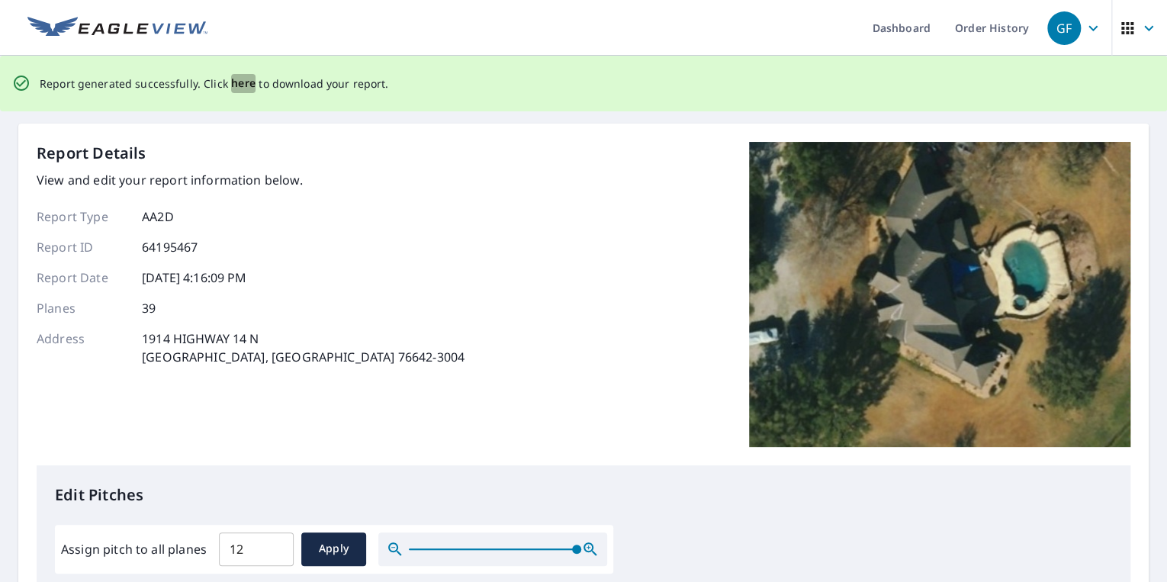
click at [245, 80] on span "here" at bounding box center [243, 83] width 25 height 19
